Goal: Task Accomplishment & Management: Manage account settings

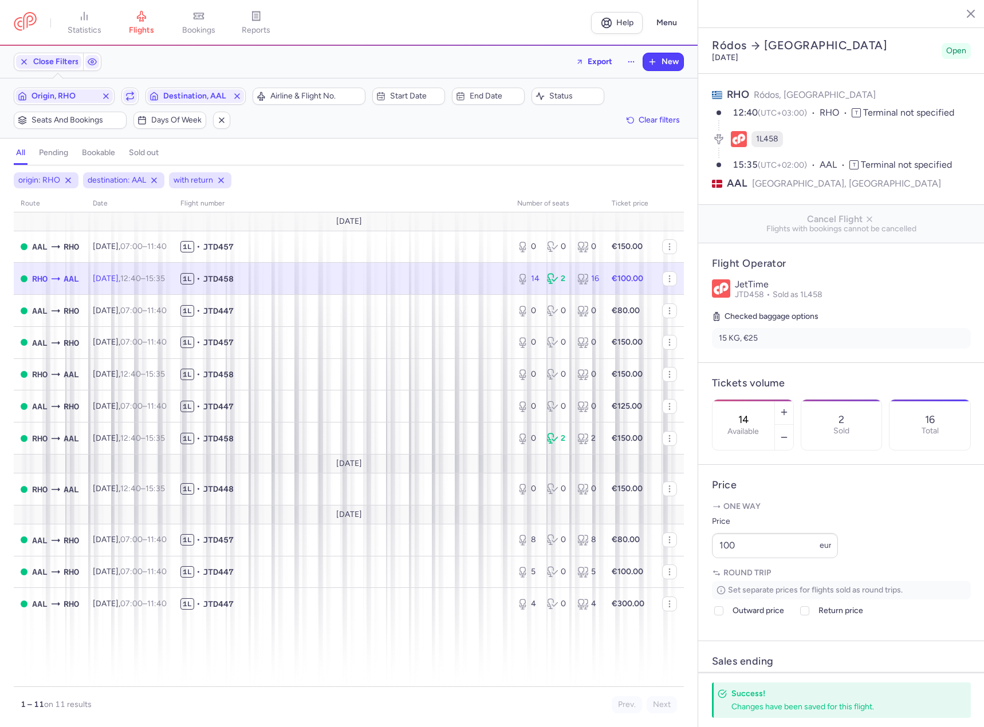
select select "days"
click at [49, 98] on span "Origin, RHO" at bounding box center [63, 96] width 65 height 9
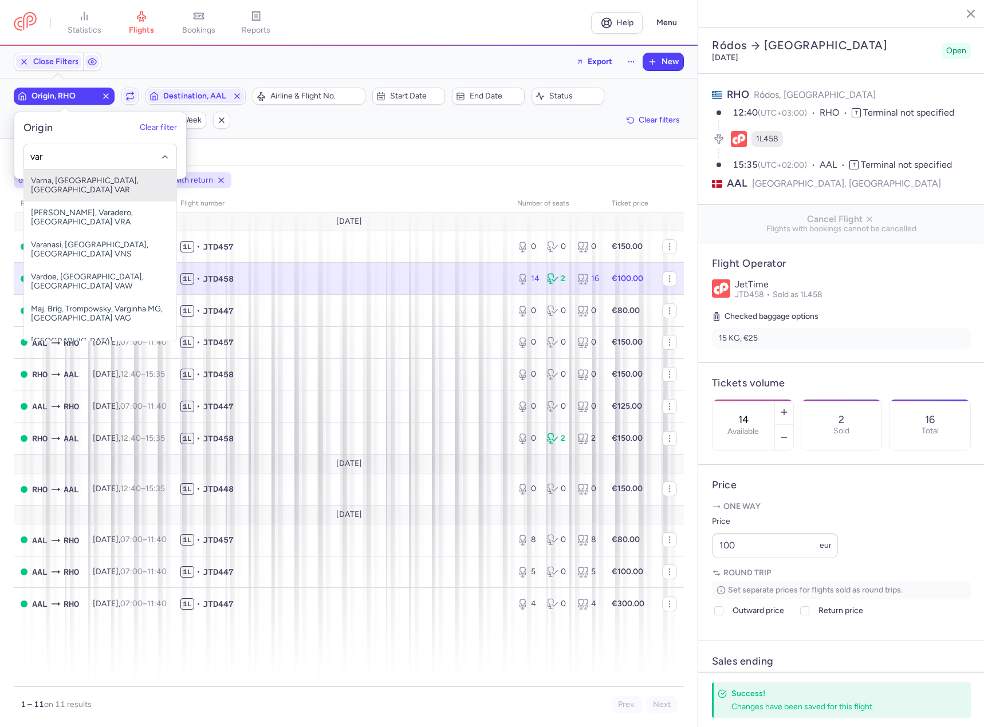
type input "var"
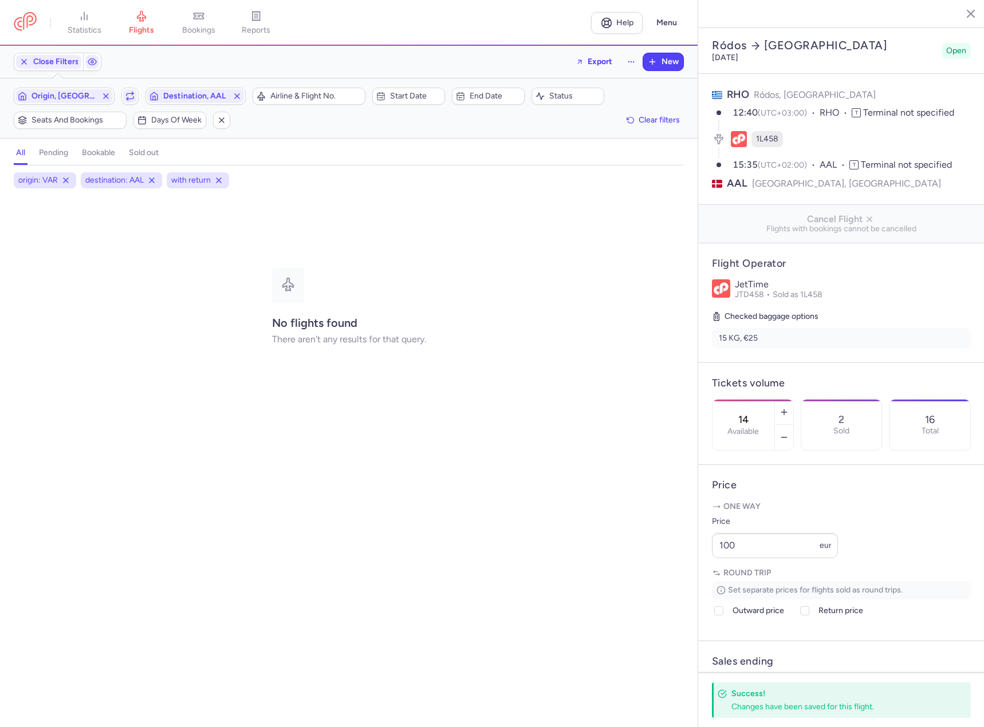
click at [145, 88] on button "Destination, AAL" at bounding box center [195, 96] width 101 height 17
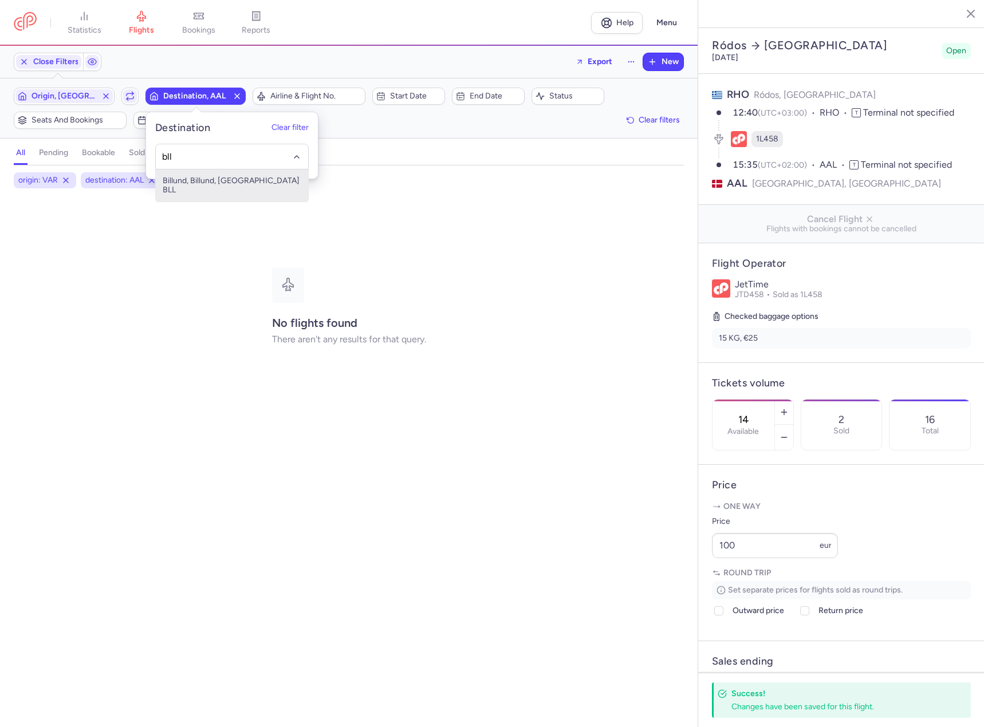
type input "bll"
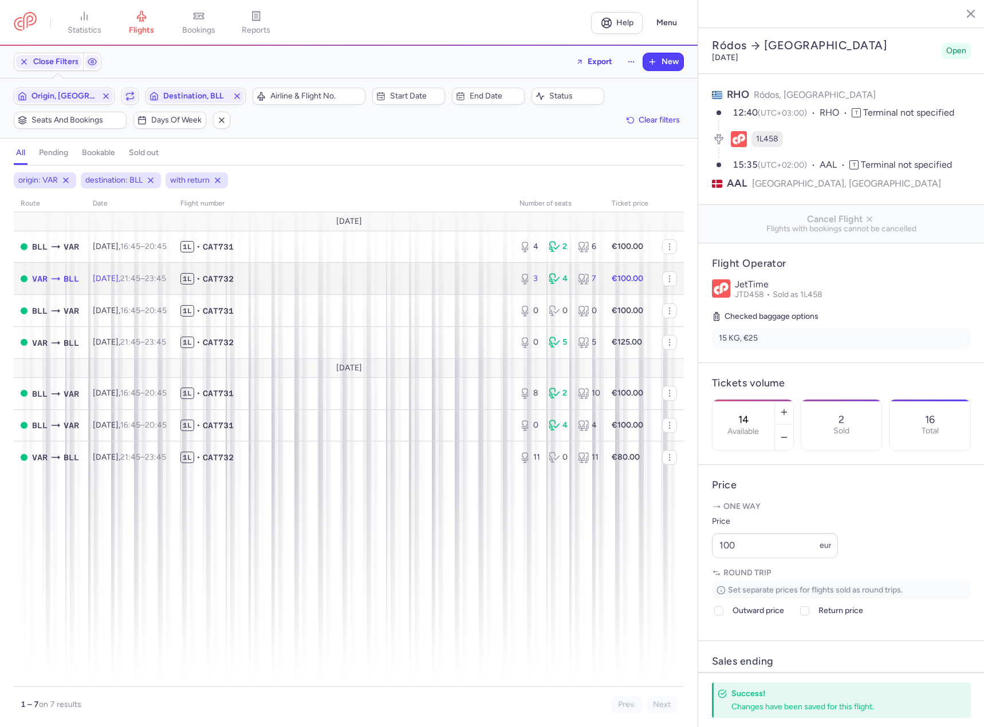
click at [294, 280] on span "1L • CAT732" at bounding box center [342, 278] width 325 height 11
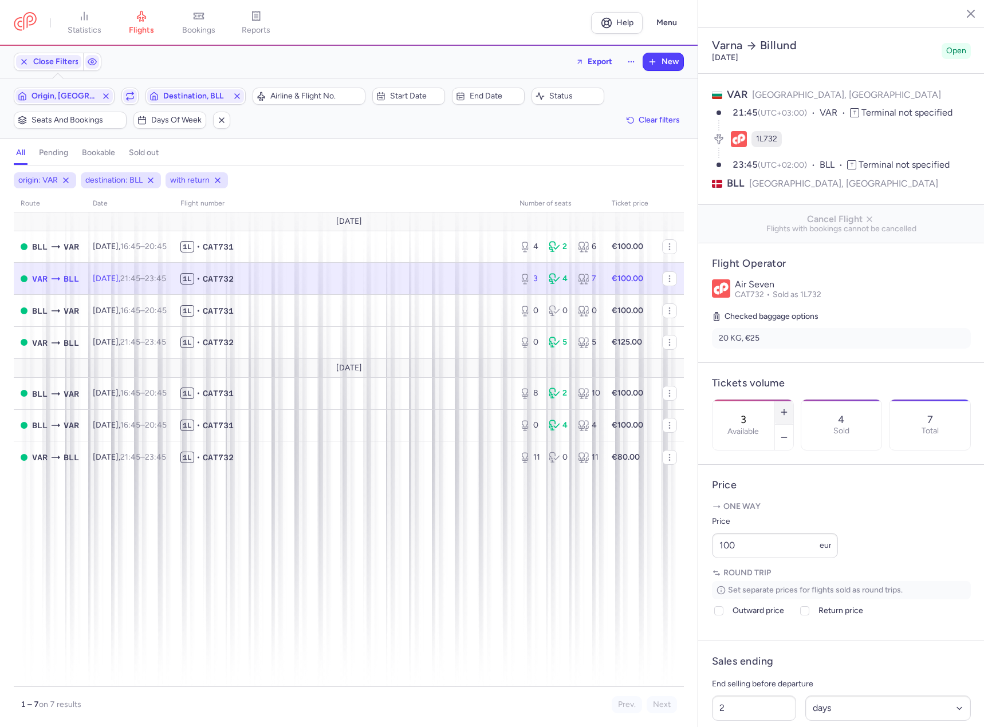
click at [793, 400] on button "button" at bounding box center [784, 412] width 18 height 25
type input "4"
click at [756, 709] on span "Save changes" at bounding box center [749, 705] width 57 height 10
